Goal: Information Seeking & Learning: Understand process/instructions

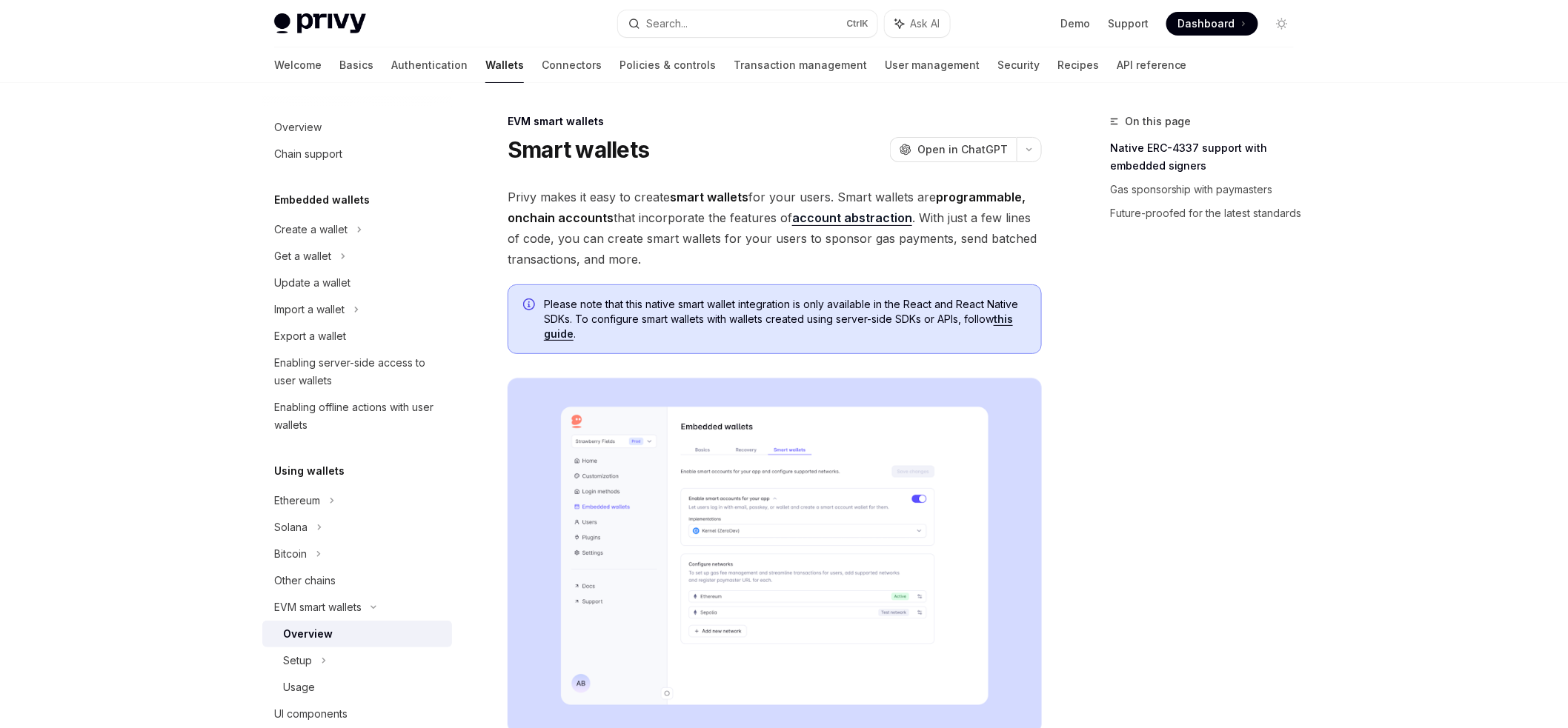
click at [882, 231] on span "Privy makes it easy to create smart wallets for your users. Smart wallets are p…" at bounding box center [774, 228] width 534 height 83
click at [883, 230] on span "Privy makes it easy to create smart wallets for your users. Smart wallets are p…" at bounding box center [774, 228] width 534 height 83
click at [848, 217] on link "account abstraction" at bounding box center [852, 218] width 120 height 16
drag, startPoint x: 544, startPoint y: 301, endPoint x: 976, endPoint y: 319, distance: 432.4
click at [976, 319] on div "Please note that this native smart wallet integration is only available in the …" at bounding box center [774, 319] width 534 height 69
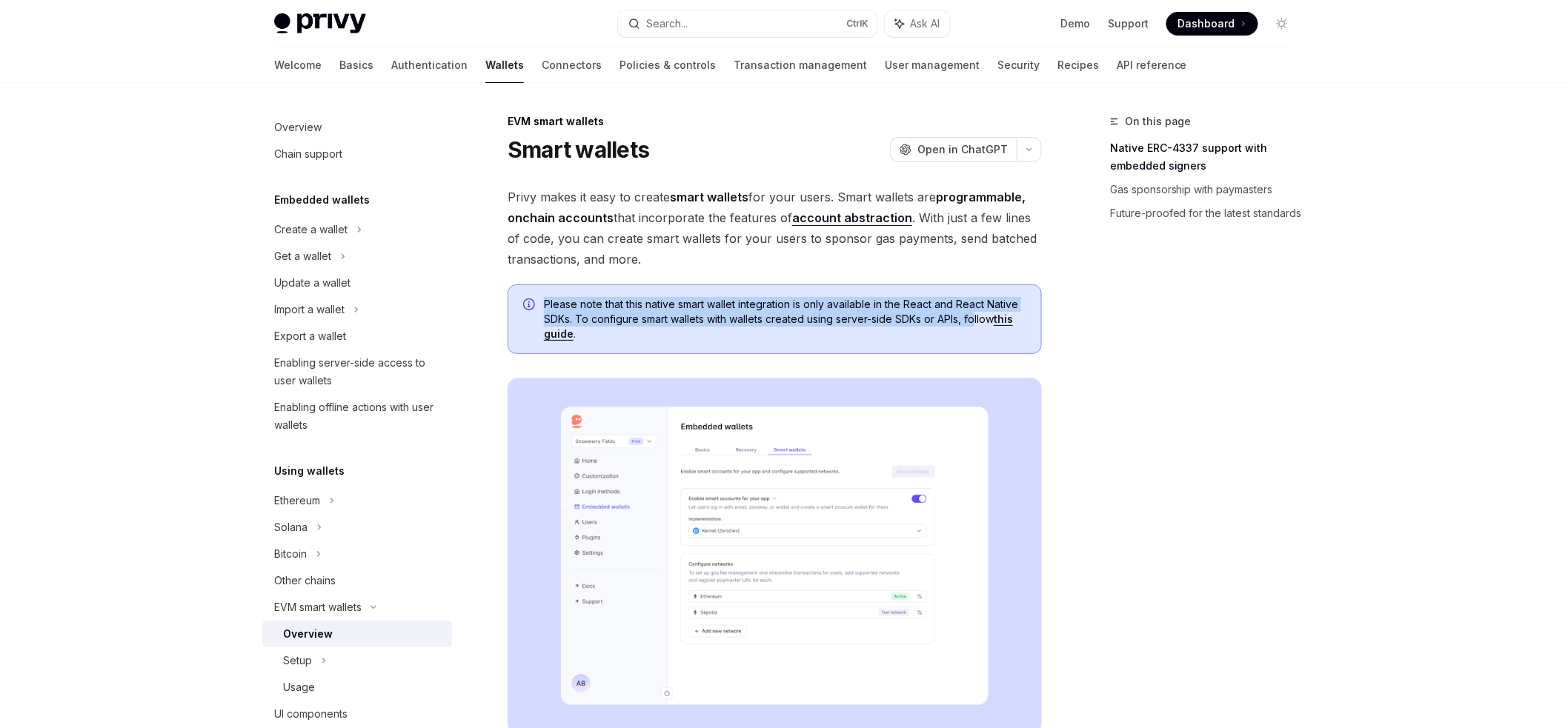
click at [1013, 321] on link "this guide" at bounding box center [778, 327] width 469 height 28
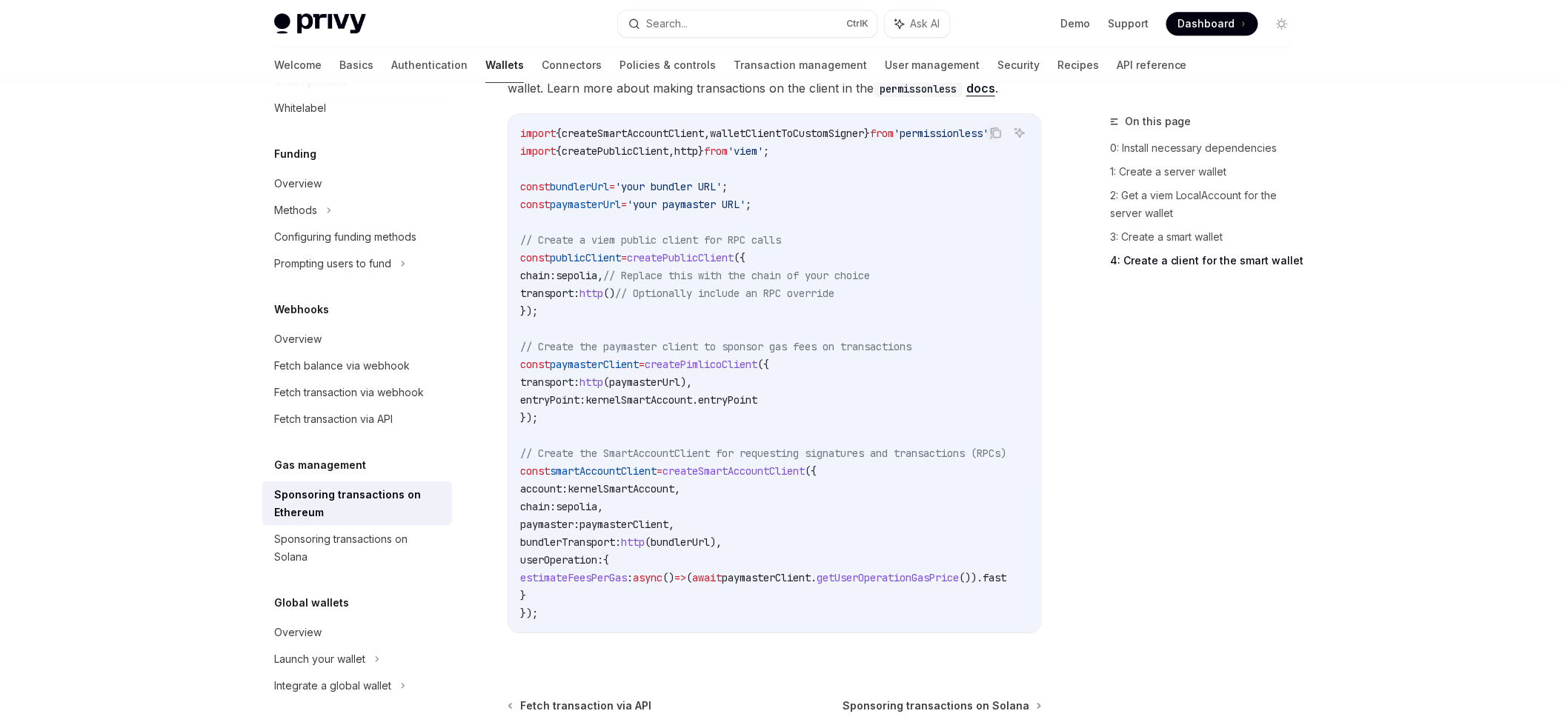
scroll to position [1679, 0]
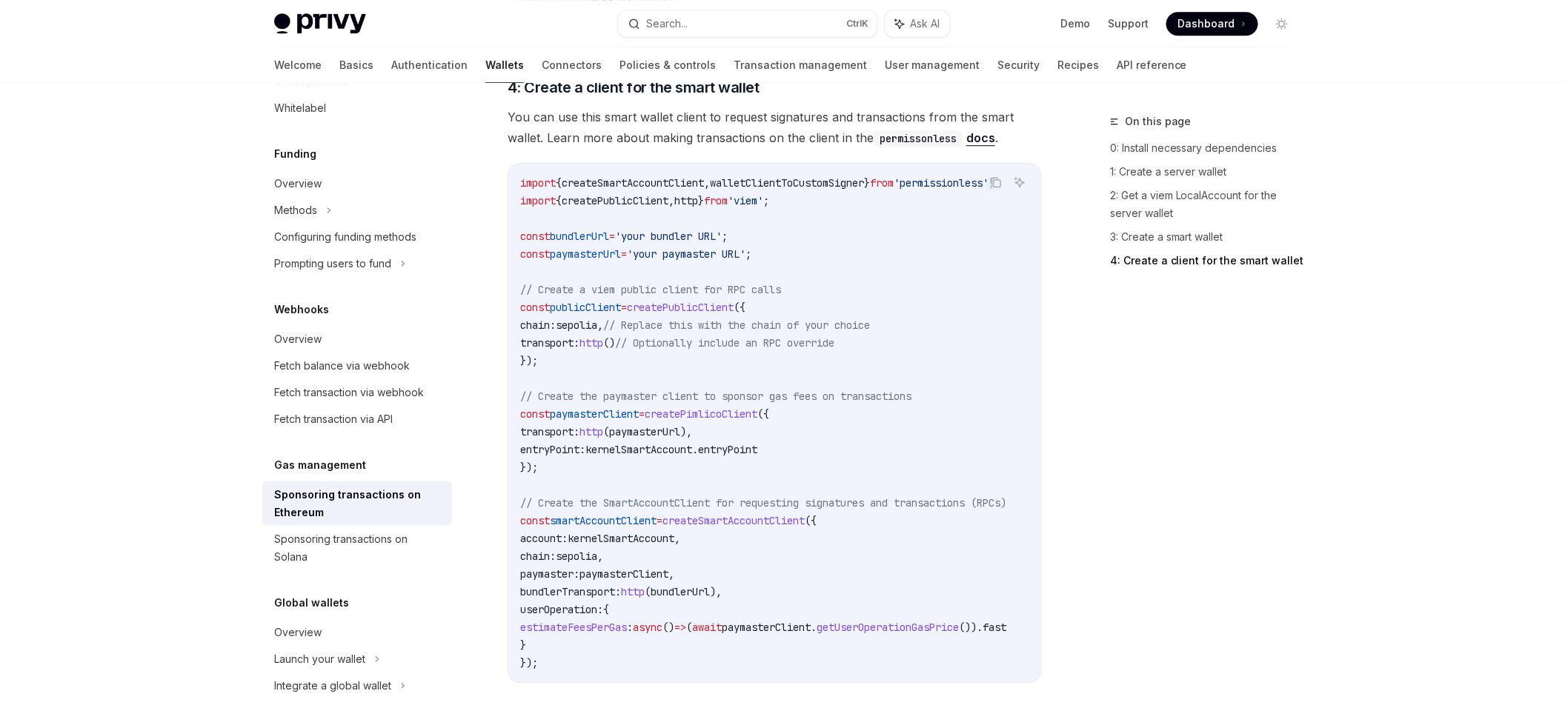
click at [924, 163] on div "import { createSmartAccountClient , walletClientToCustomSigner } from 'permissi…" at bounding box center [774, 422] width 533 height 519
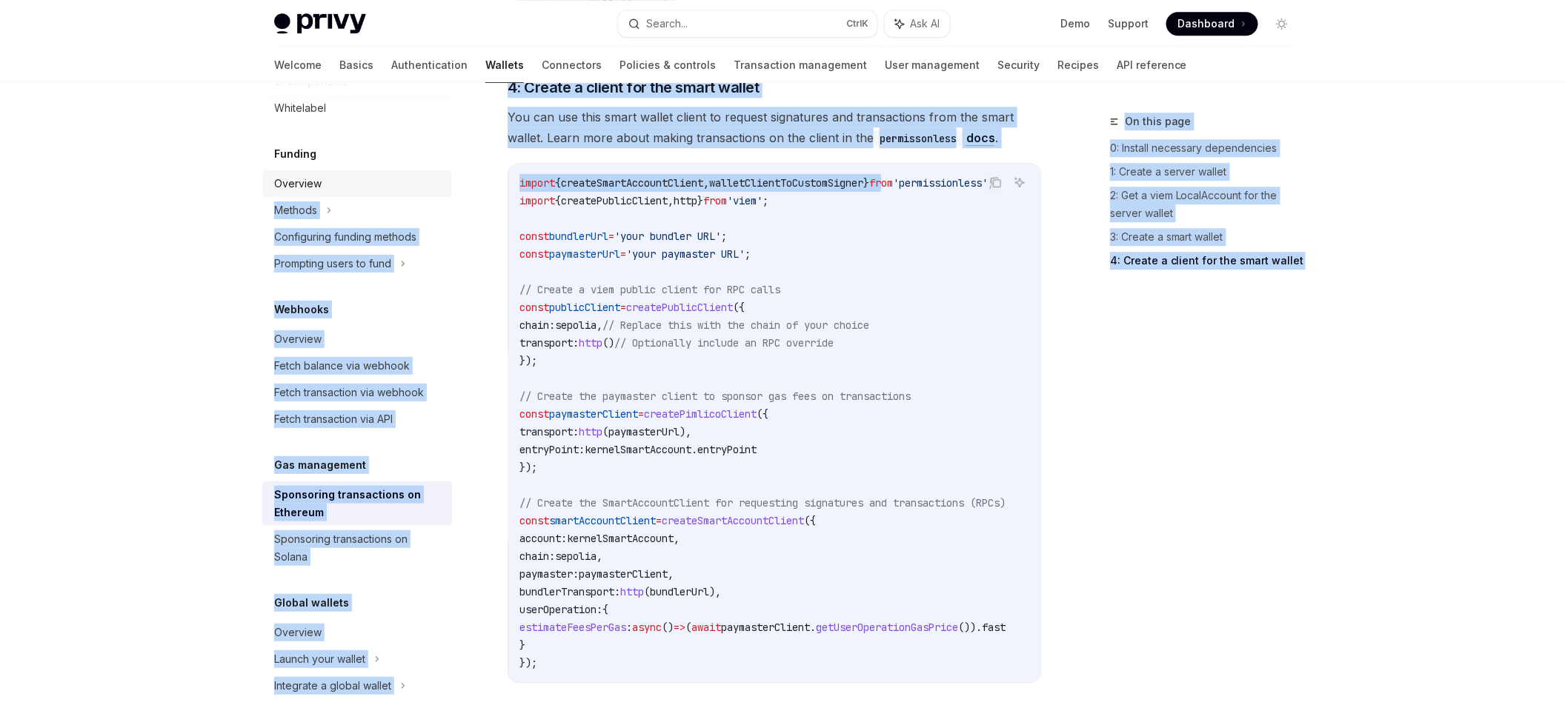
scroll to position [0, 0]
drag, startPoint x: 917, startPoint y: 157, endPoint x: 407, endPoint y: 185, distance: 510.8
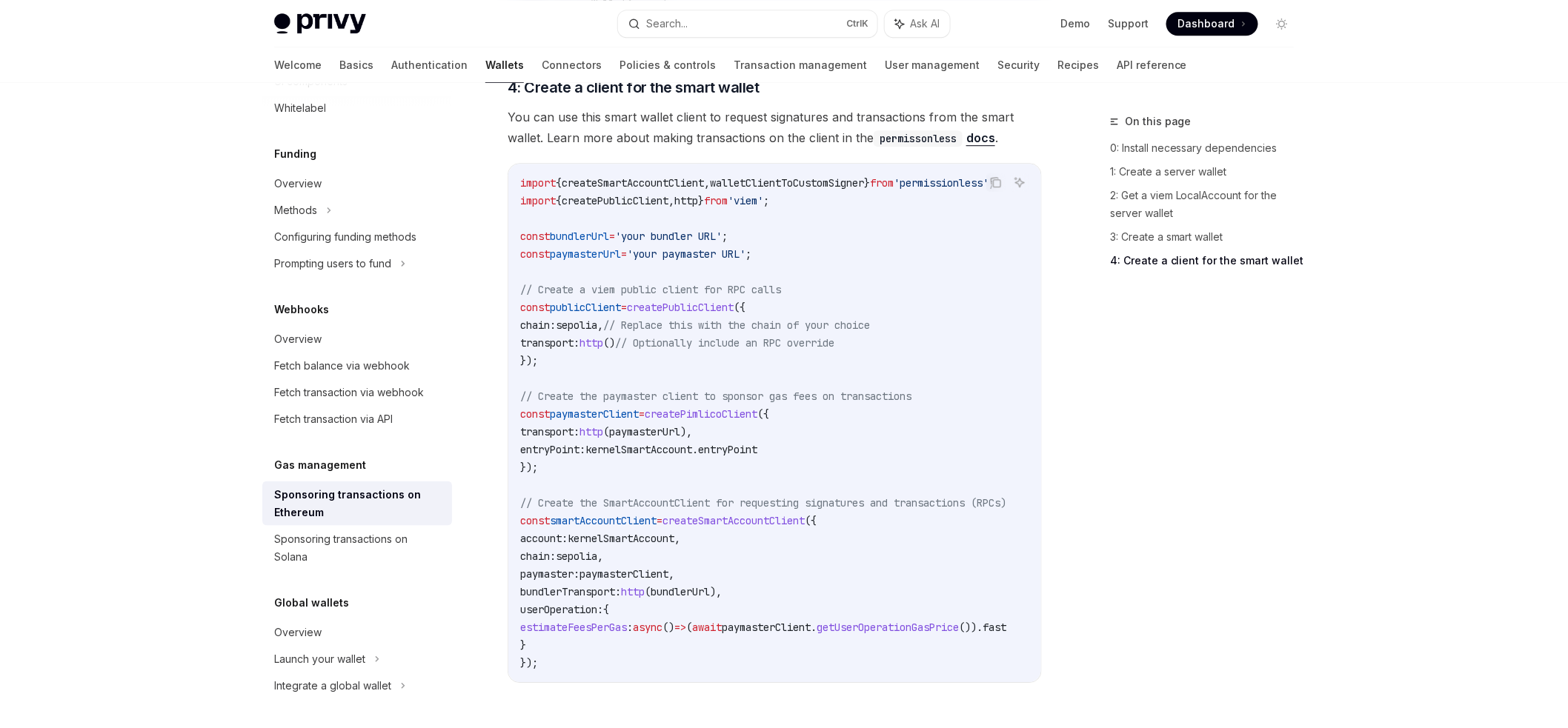
click at [632, 194] on span "createPublicClient" at bounding box center [614, 200] width 107 height 13
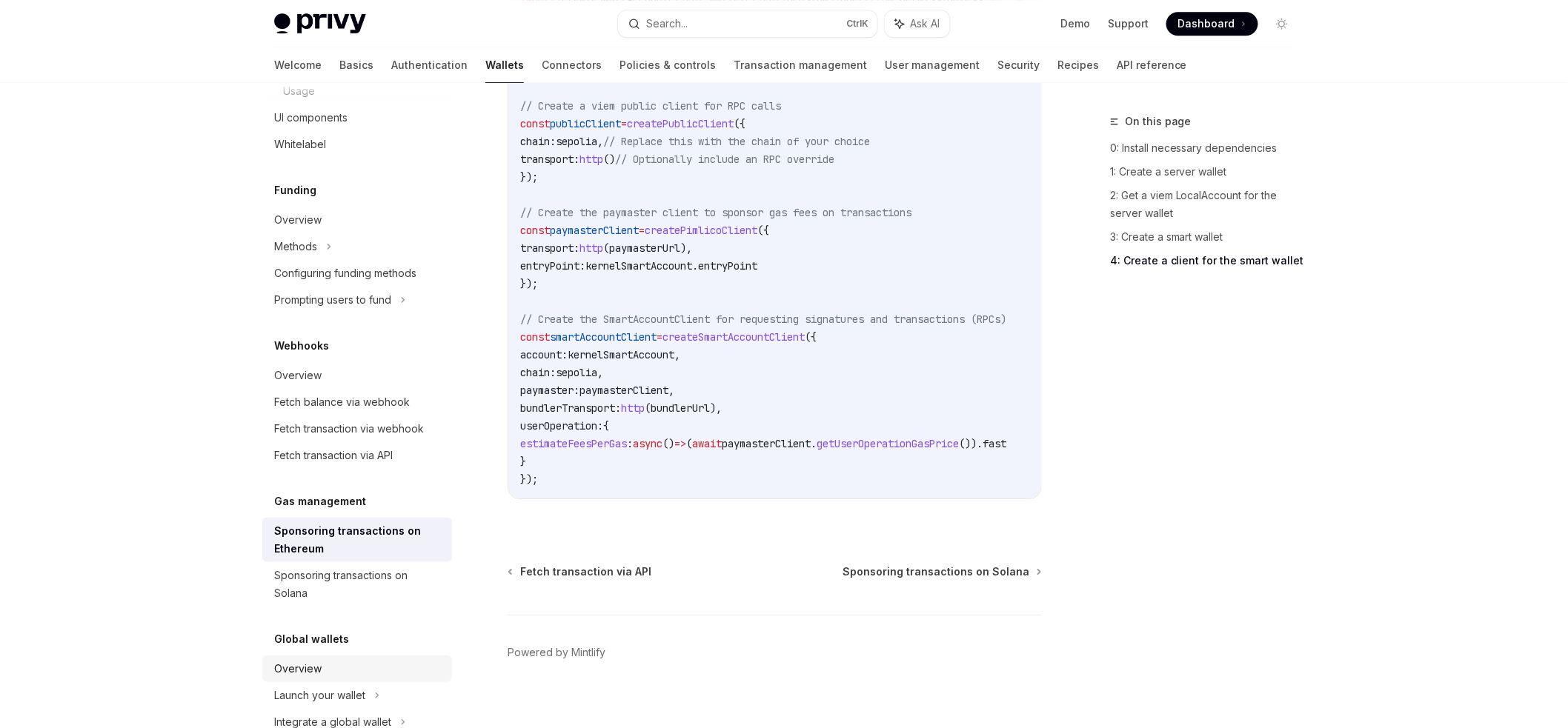
scroll to position [632, 0]
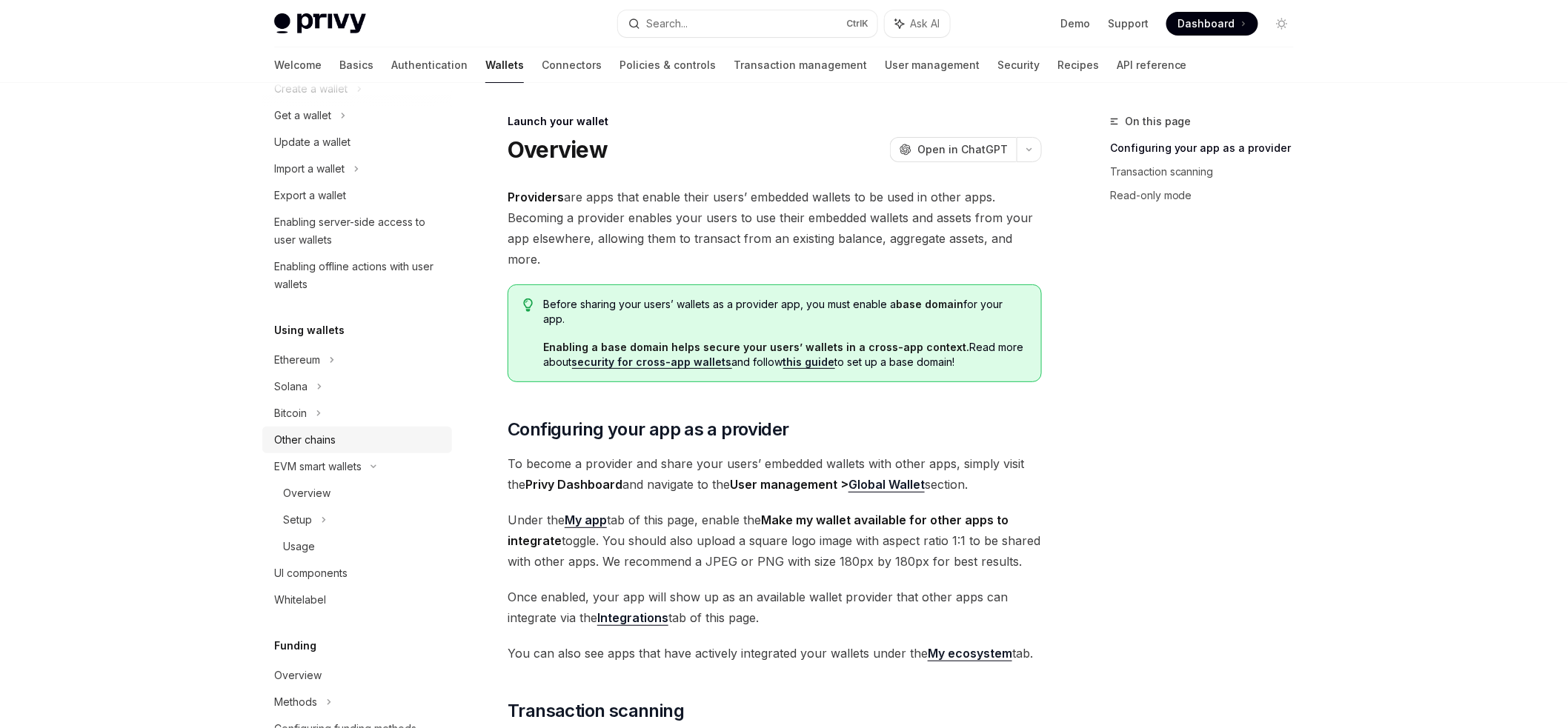
scroll to position [93, 0]
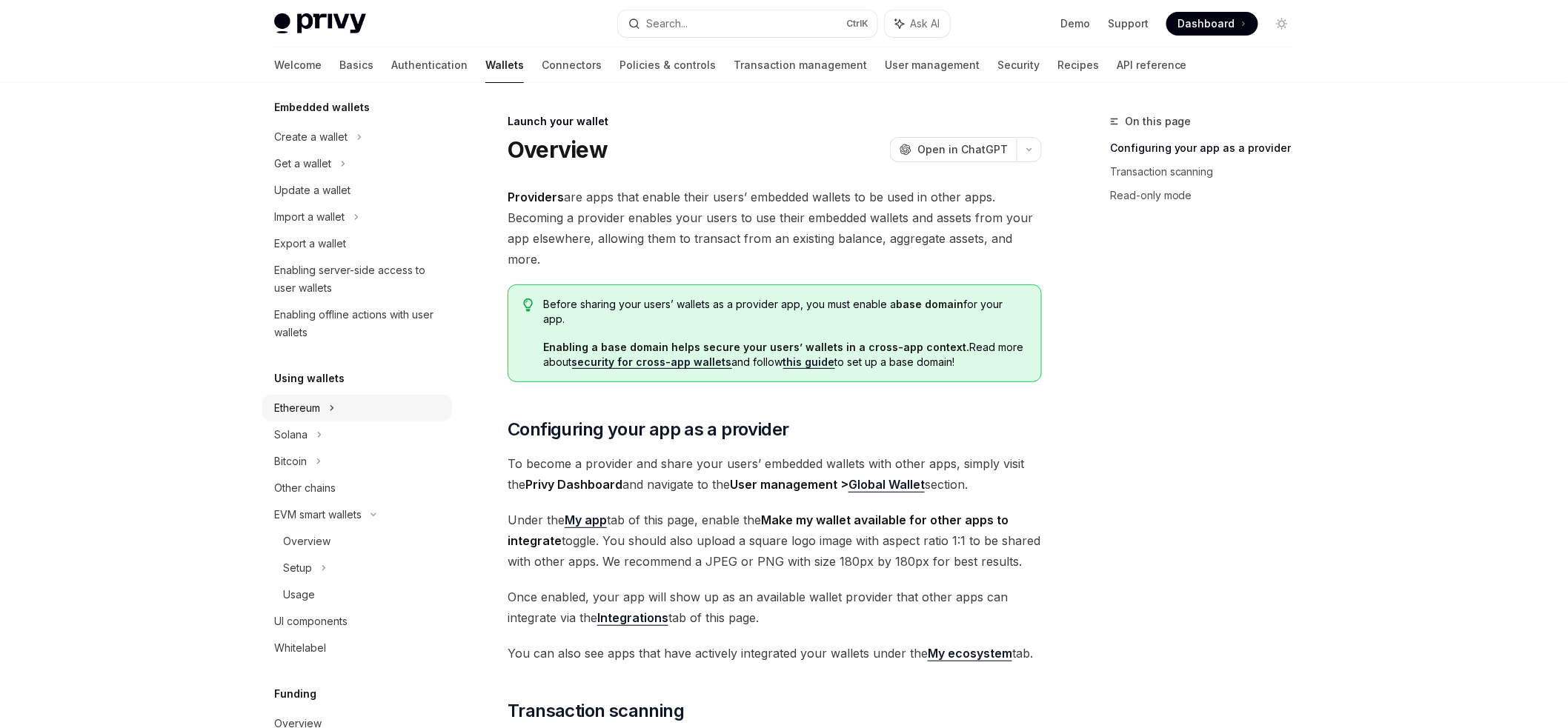
click at [323, 150] on div "Ethereum" at bounding box center [357, 136] width 189 height 27
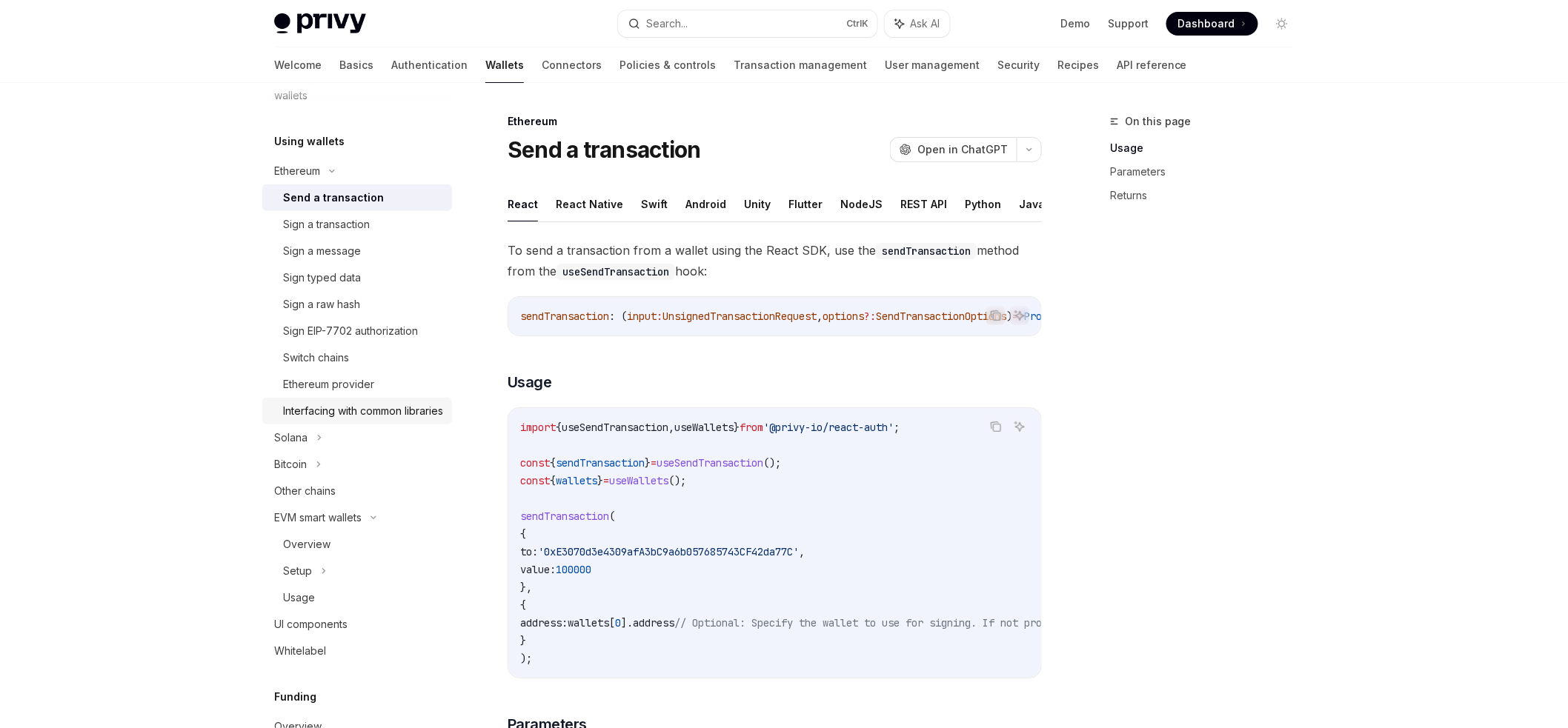
scroll to position [389, 0]
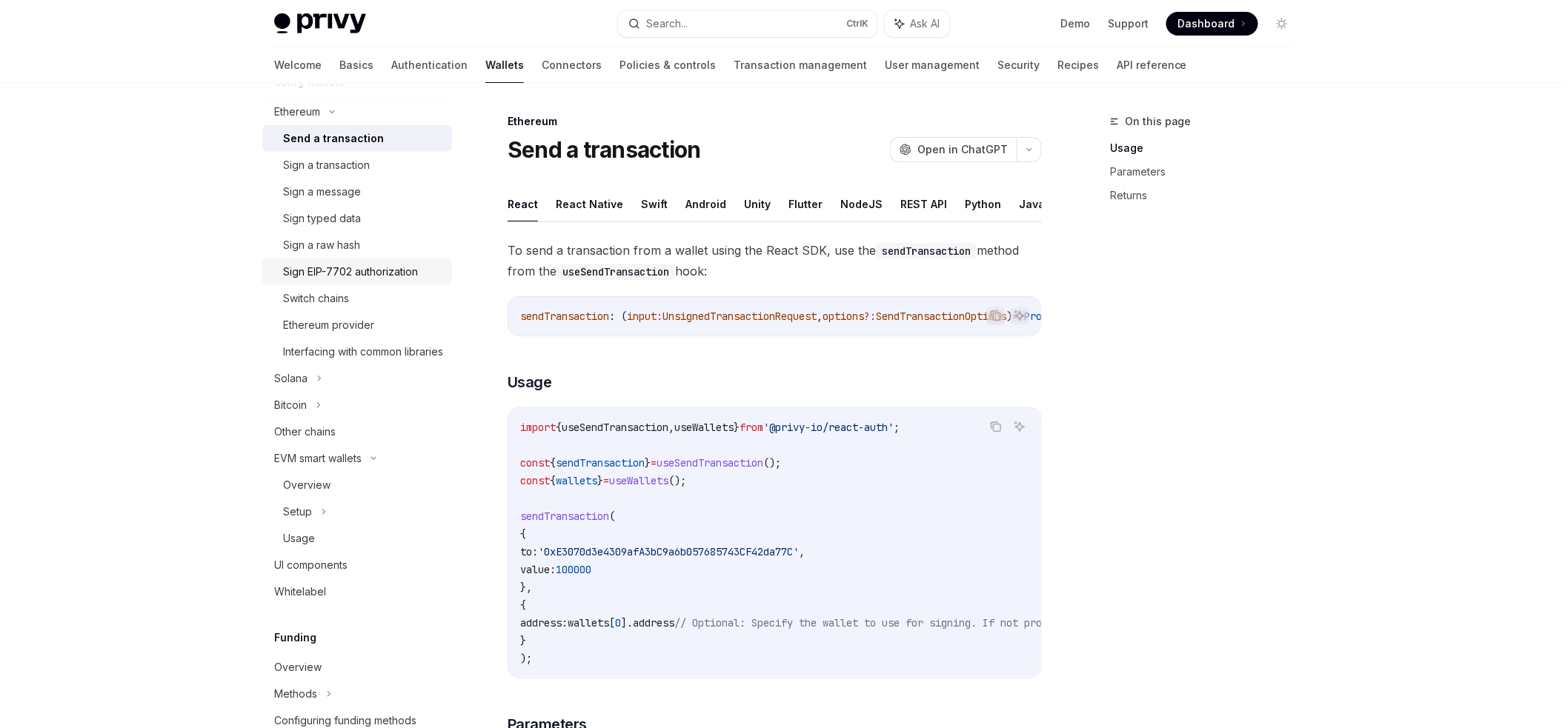
click at [344, 278] on div "Sign EIP-7702 authorization" at bounding box center [350, 272] width 135 height 17
type textarea "*"
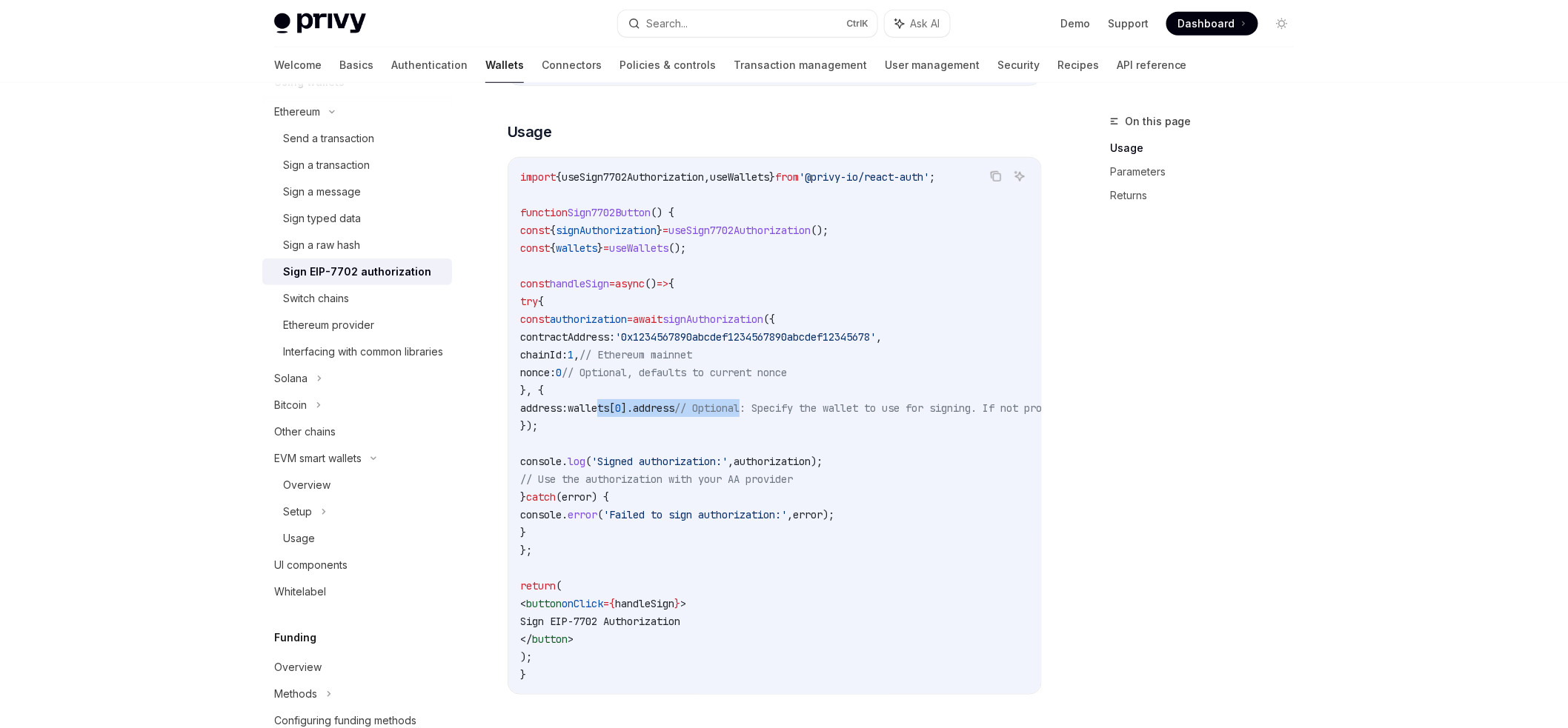
drag, startPoint x: 858, startPoint y: 412, endPoint x: 701, endPoint y: 404, distance: 157.2
click at [701, 404] on span "address: wallets [ 0 ]. address // Optional: Specify the wallet to use for sign…" at bounding box center [890, 407] width 741 height 13
drag, startPoint x: 613, startPoint y: 395, endPoint x: 599, endPoint y: 420, distance: 28.7
click at [599, 420] on code "import { useSign7702Authorization , useWallets } from '@privy-io/react-auth' ; …" at bounding box center [909, 427] width 777 height 516
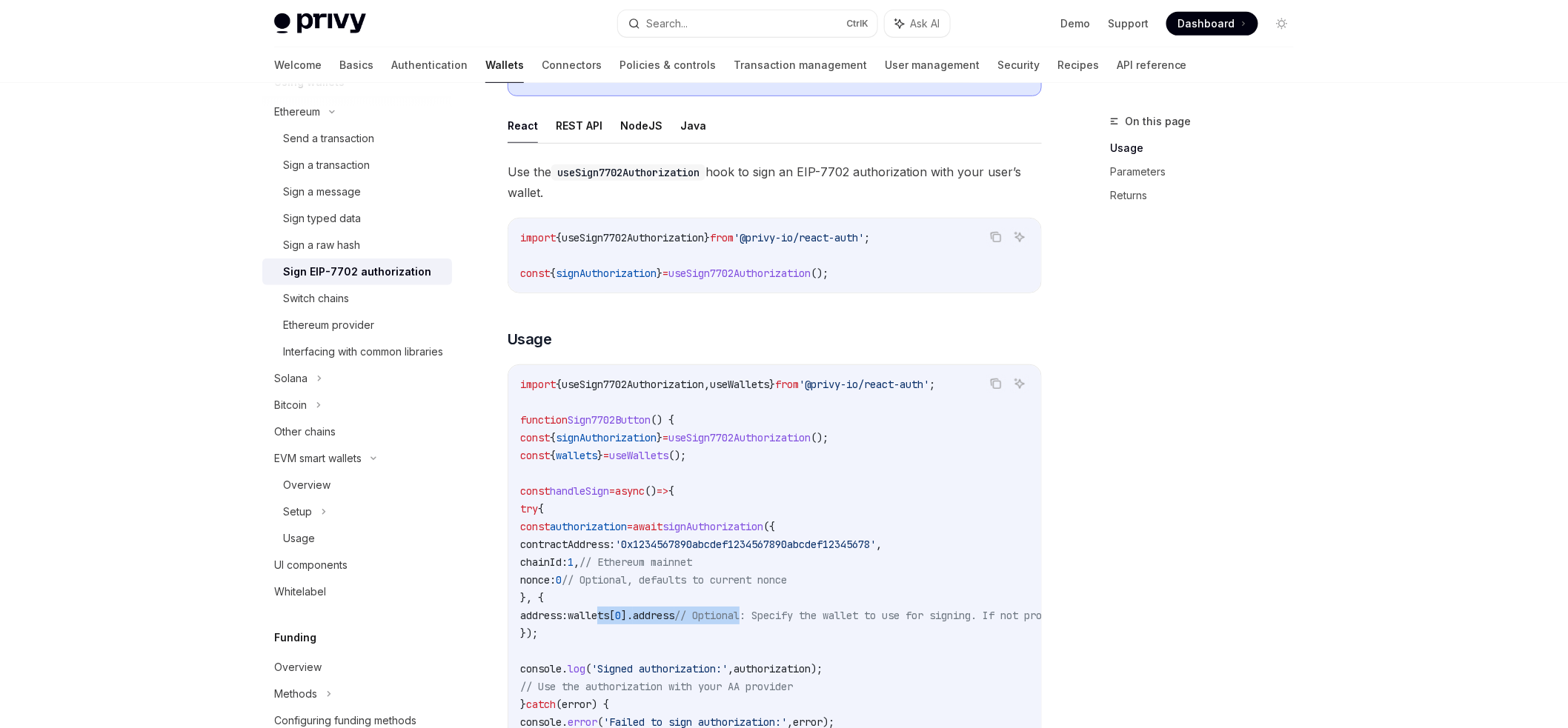
scroll to position [538, 0]
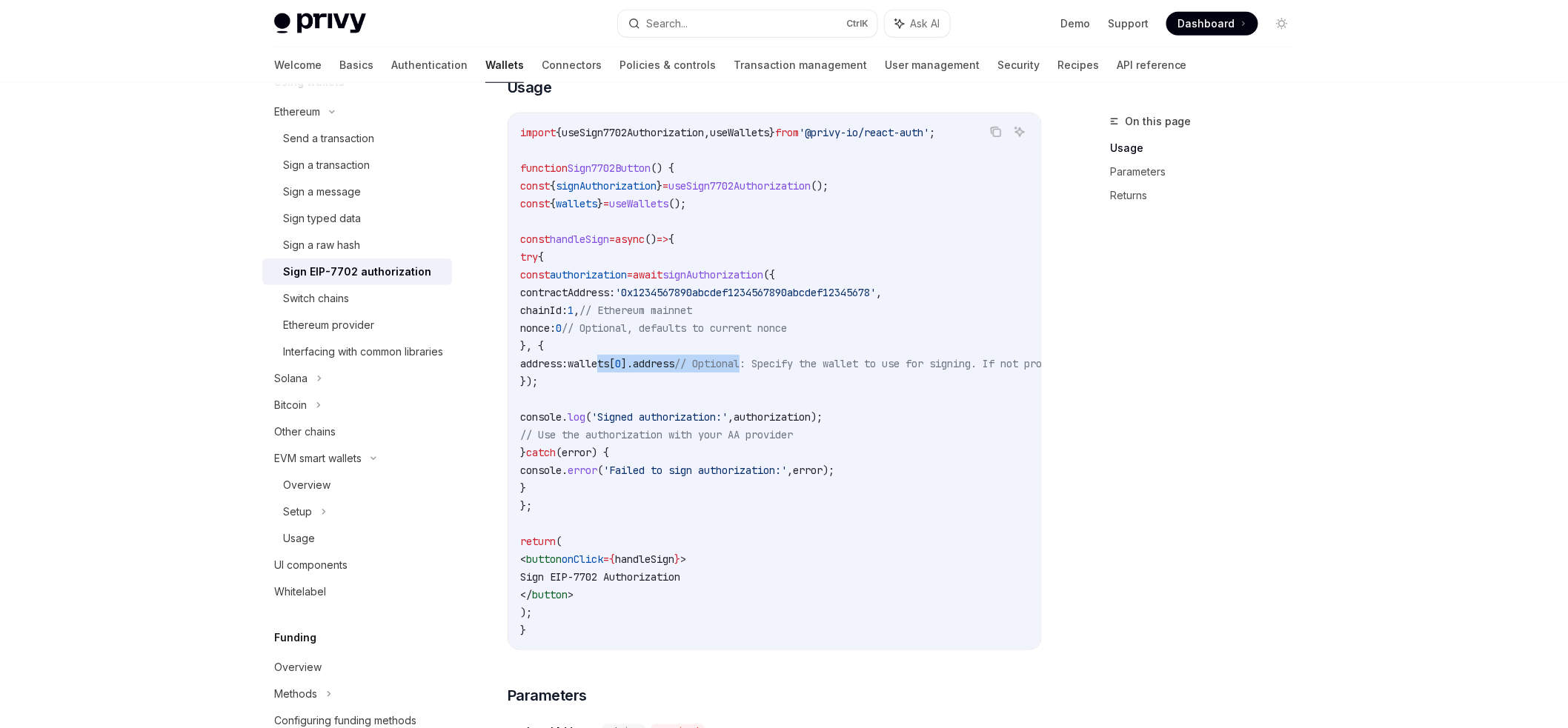
copy code "{ address: wallets [ 0 ]. address // Optional: Specify the wallet to use for si…"
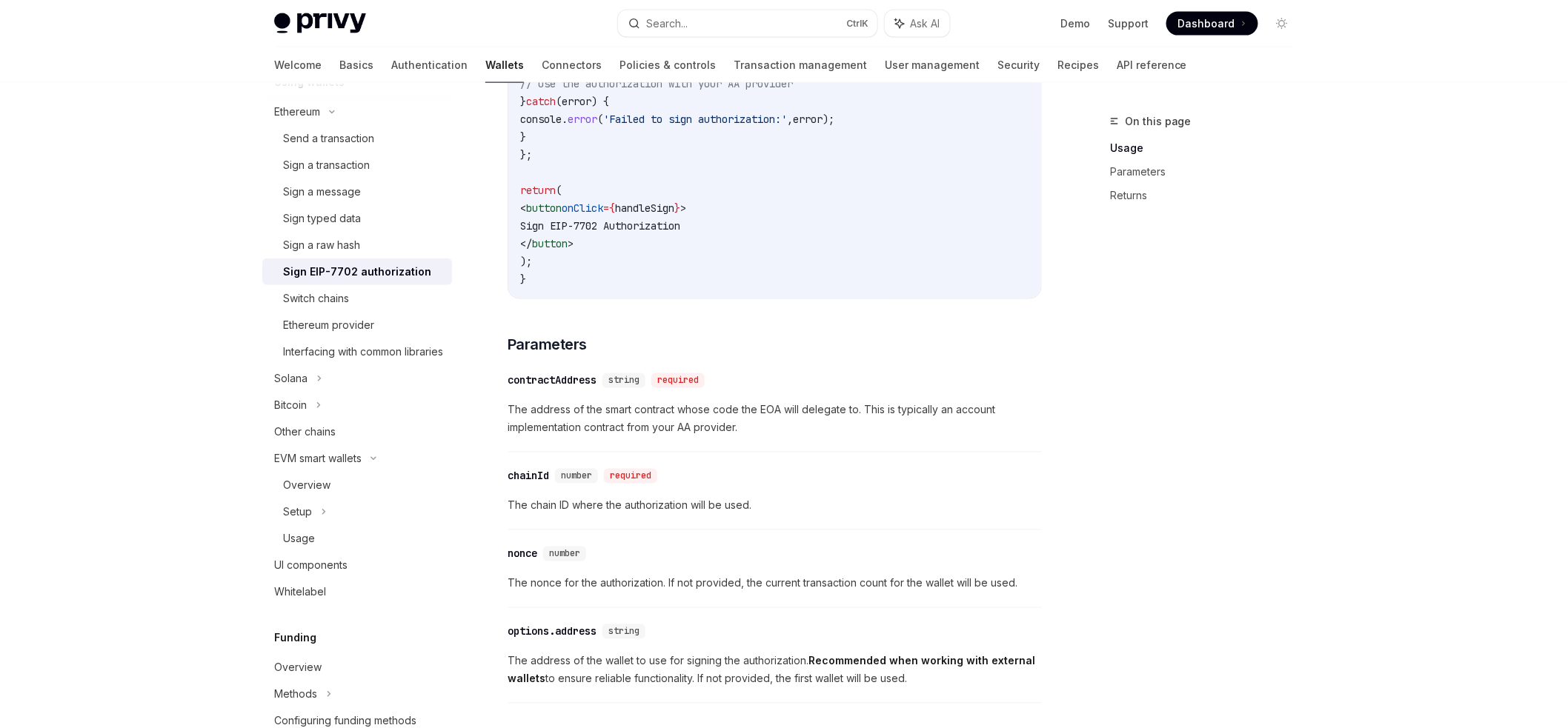
scroll to position [934, 0]
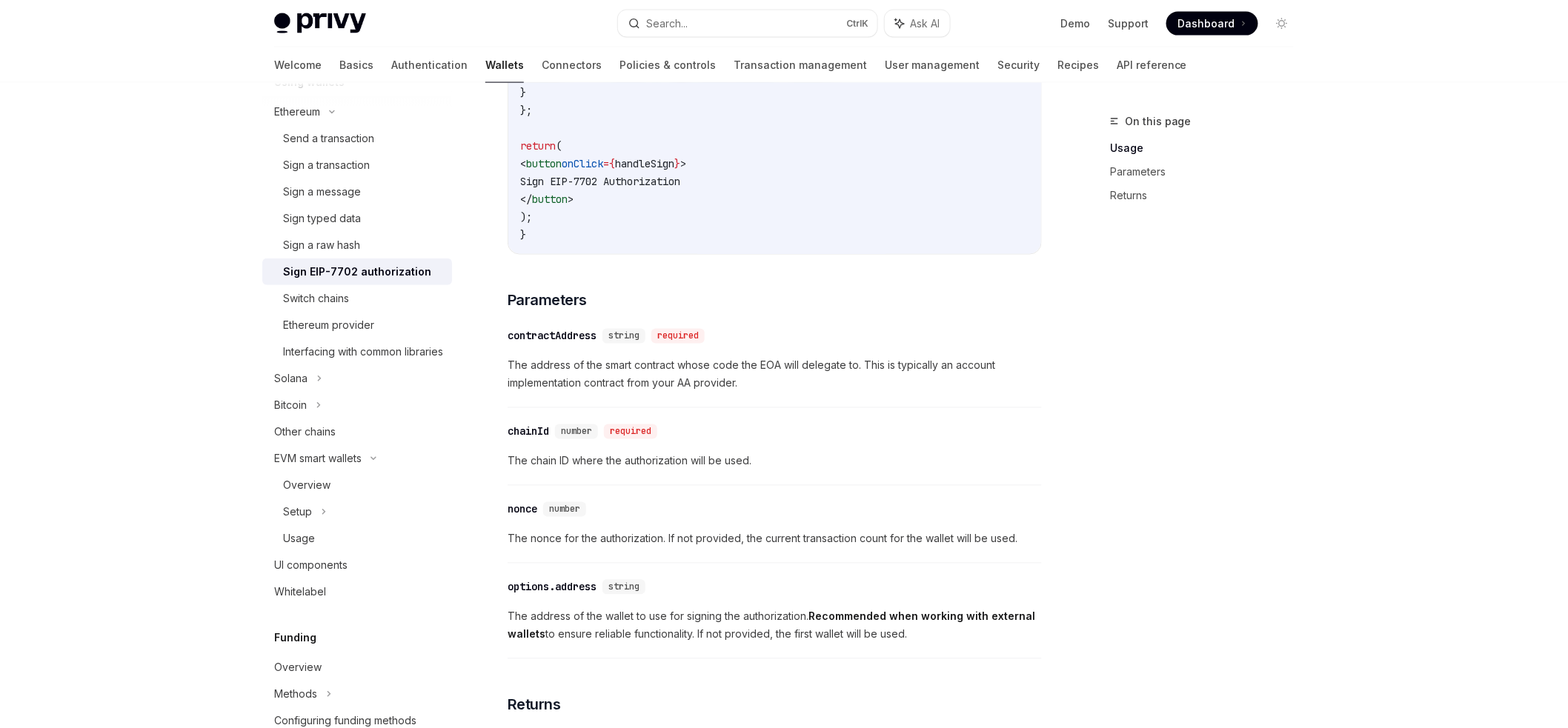
drag, startPoint x: 479, startPoint y: 618, endPoint x: 959, endPoint y: 642, distance: 480.6
click at [959, 642] on div "Ethereum Sign EIP-7702 authorization OpenAI Open in ChatGPT OpenAI Open in Chat…" at bounding box center [636, 122] width 818 height 1887
copy span "The address of the wallet to use for signing the authorization. Recommended whe…"
